Goal: Transaction & Acquisition: Register for event/course

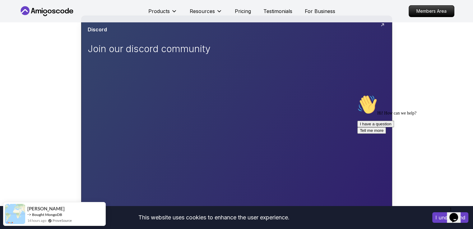
scroll to position [108, 0]
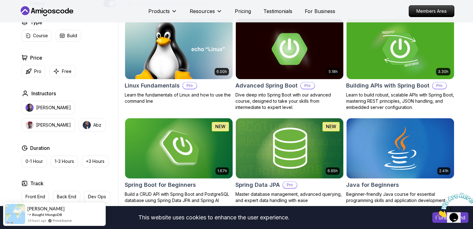
scroll to position [176, 0]
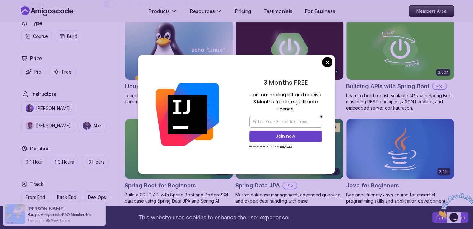
click at [292, 49] on img at bounding box center [289, 49] width 113 height 63
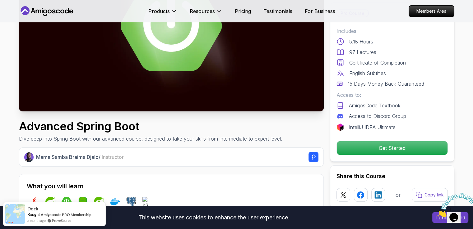
scroll to position [98, 0]
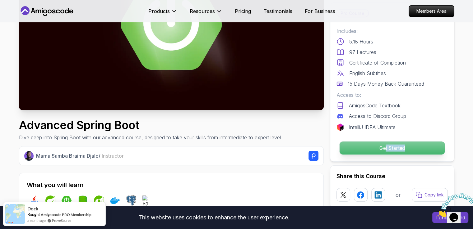
drag, startPoint x: 385, startPoint y: 157, endPoint x: 385, endPoint y: 152, distance: 4.7
click at [385, 152] on div "Pro Course Includes: 5.18 Hours 97 Lectures Certificate of Completion English S…" at bounding box center [392, 81] width 124 height 159
click at [385, 152] on p "Get Started" at bounding box center [391, 148] width 105 height 13
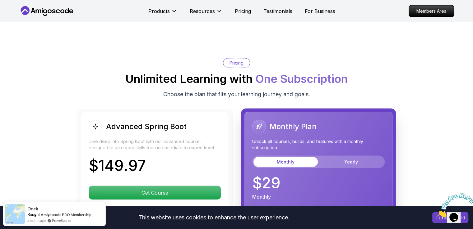
scroll to position [1310, 0]
